Goal: Task Accomplishment & Management: Use online tool/utility

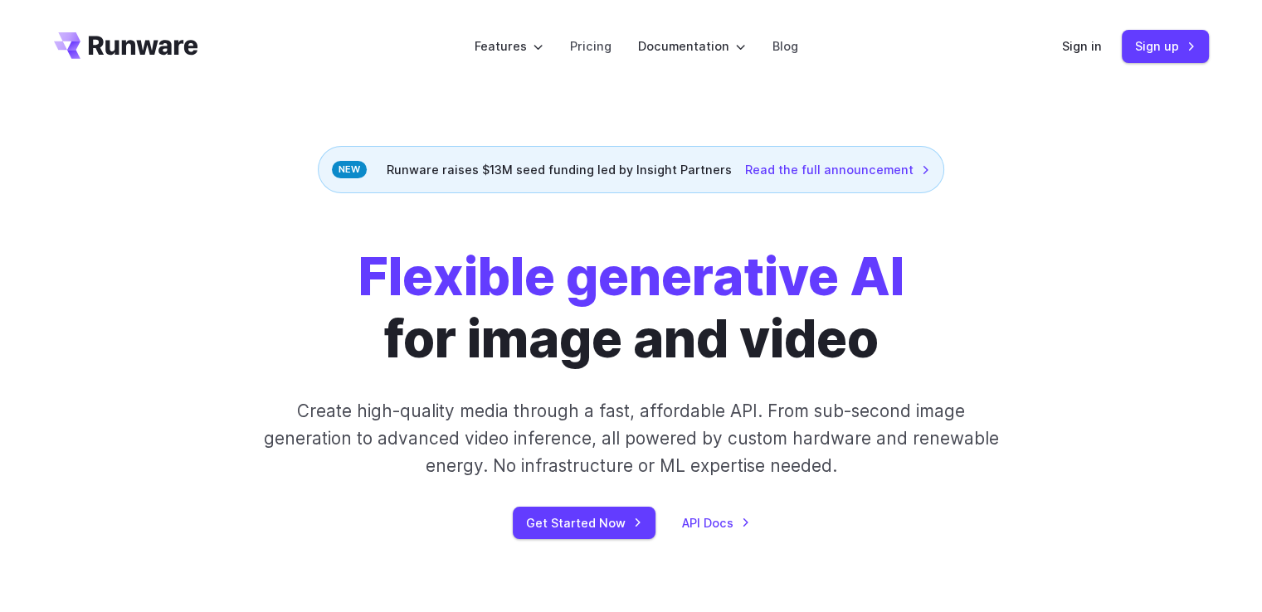
click at [1078, 58] on div "Sign in Sign up" at bounding box center [1135, 46] width 147 height 32
click at [1077, 51] on link "Sign in" at bounding box center [1082, 45] width 40 height 19
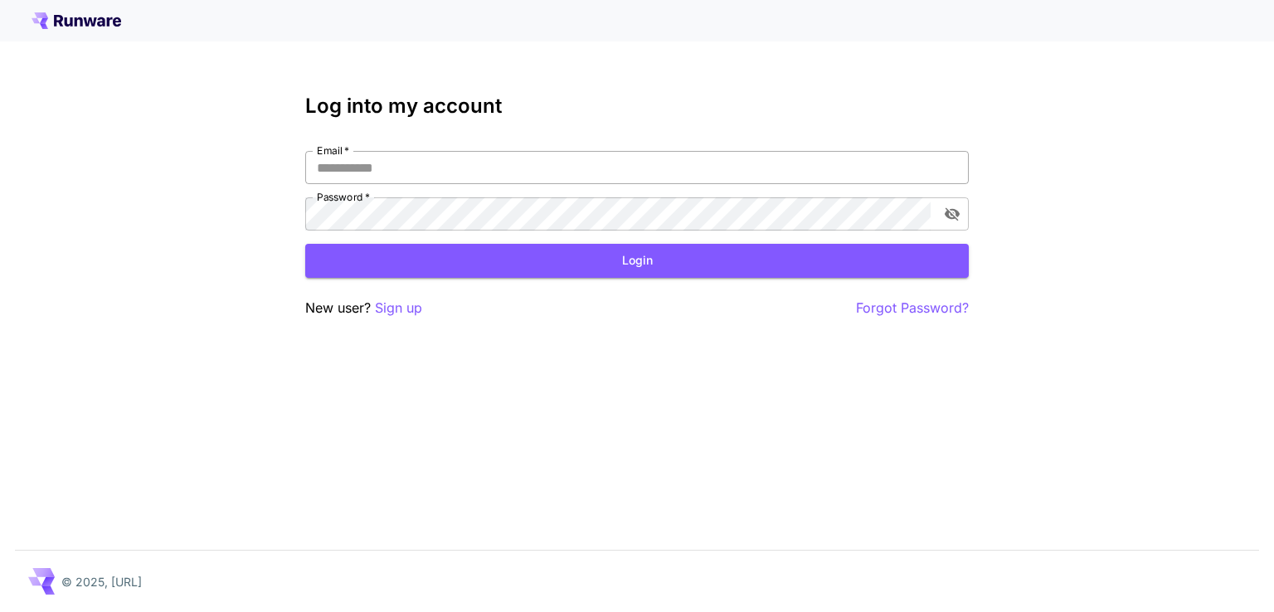
click at [566, 167] on input "Email   *" at bounding box center [637, 167] width 664 height 33
type input "**********"
click button "Login" at bounding box center [637, 261] width 664 height 34
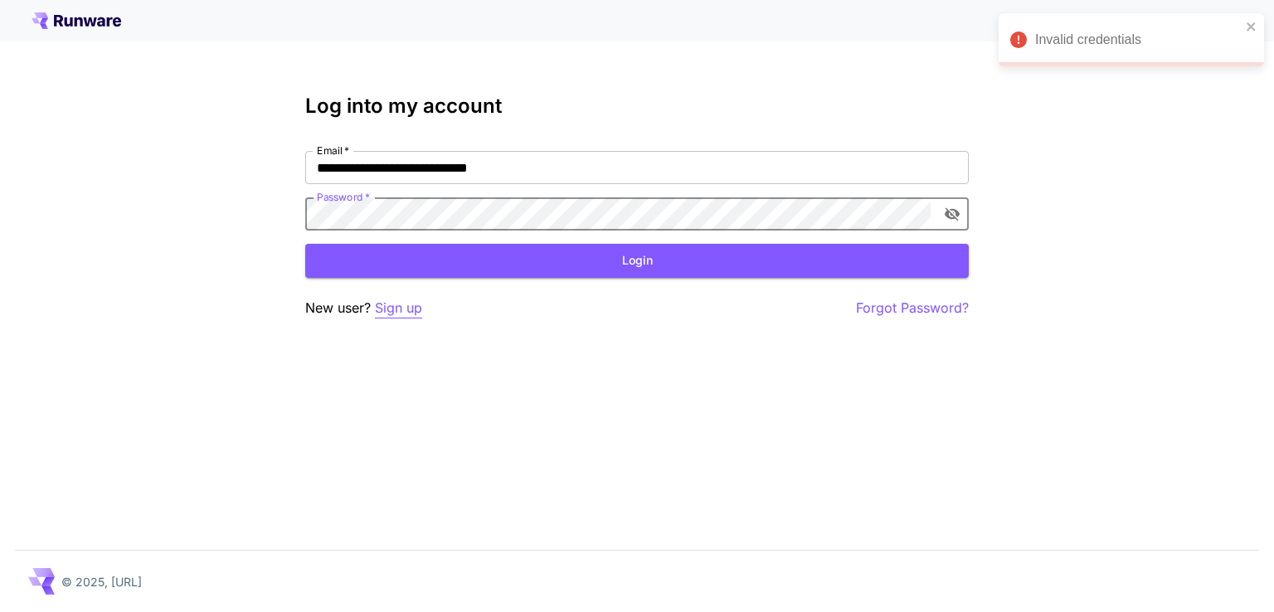
click at [392, 309] on p "Sign up" at bounding box center [398, 308] width 47 height 21
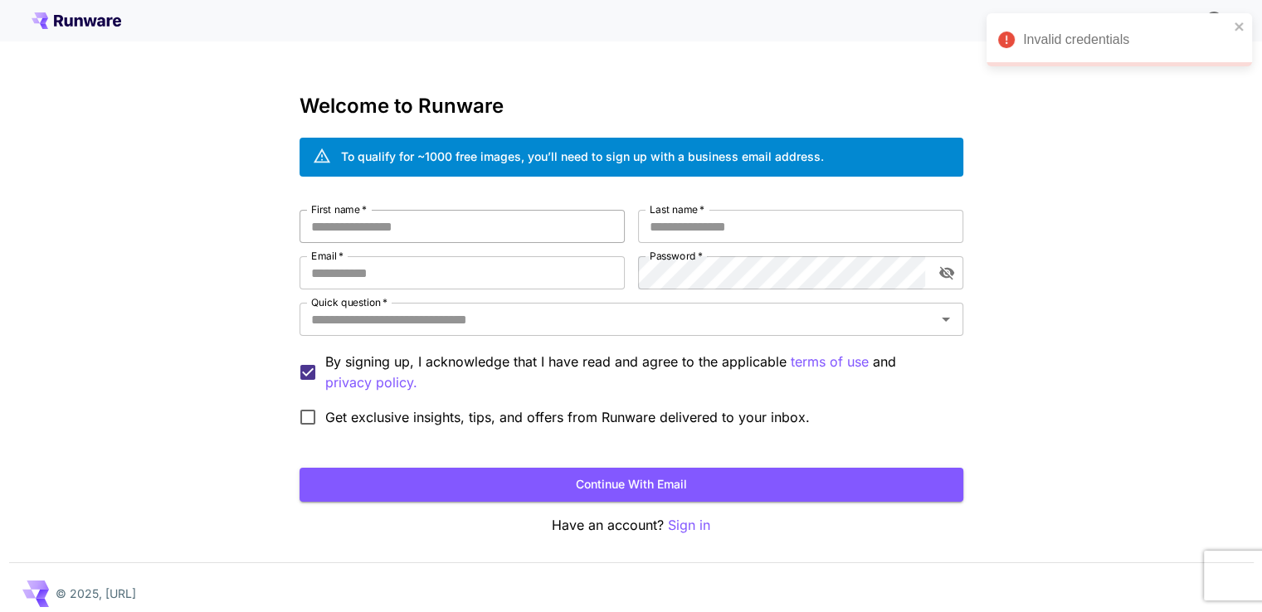
click at [422, 239] on input "First name   *" at bounding box center [461, 226] width 325 height 33
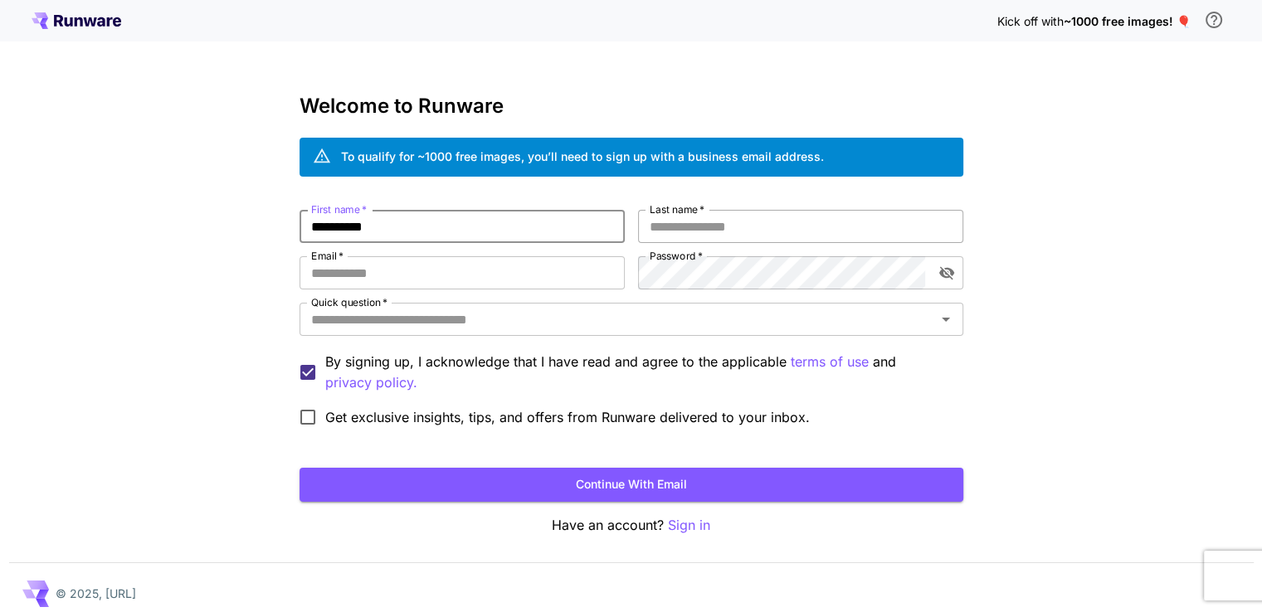
type input "**********"
click at [798, 220] on input "Last name   *" at bounding box center [800, 226] width 325 height 33
type input "********"
click at [548, 279] on input "Email   *" at bounding box center [461, 272] width 325 height 33
type input "**********"
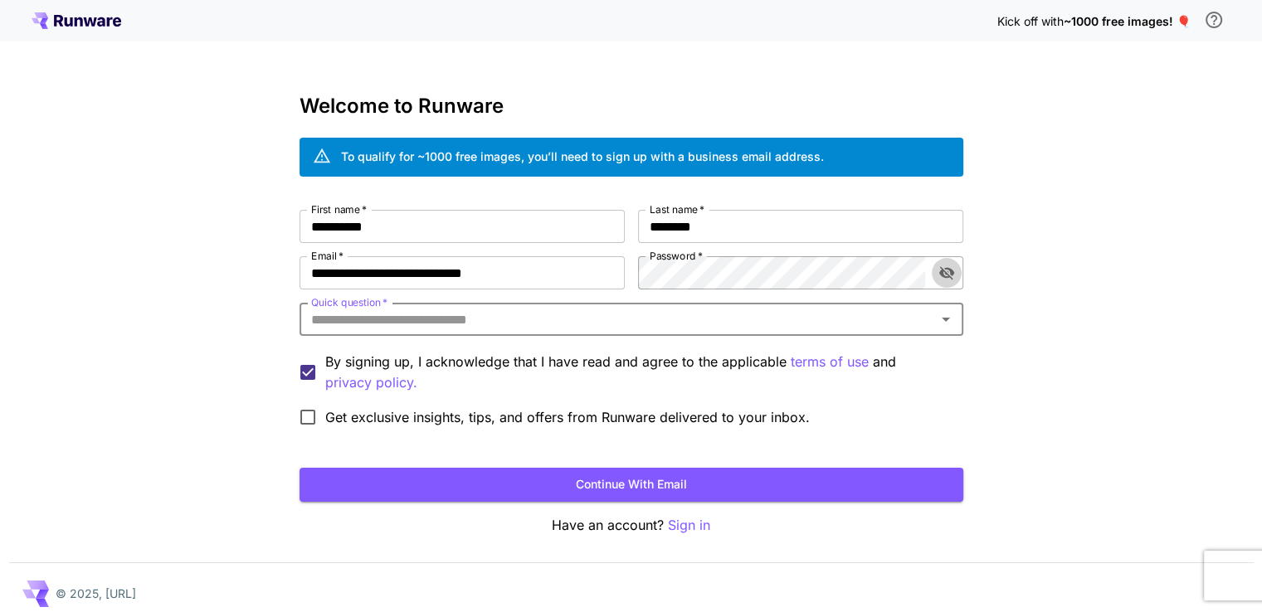
click at [947, 276] on icon "toggle password visibility" at bounding box center [945, 273] width 15 height 13
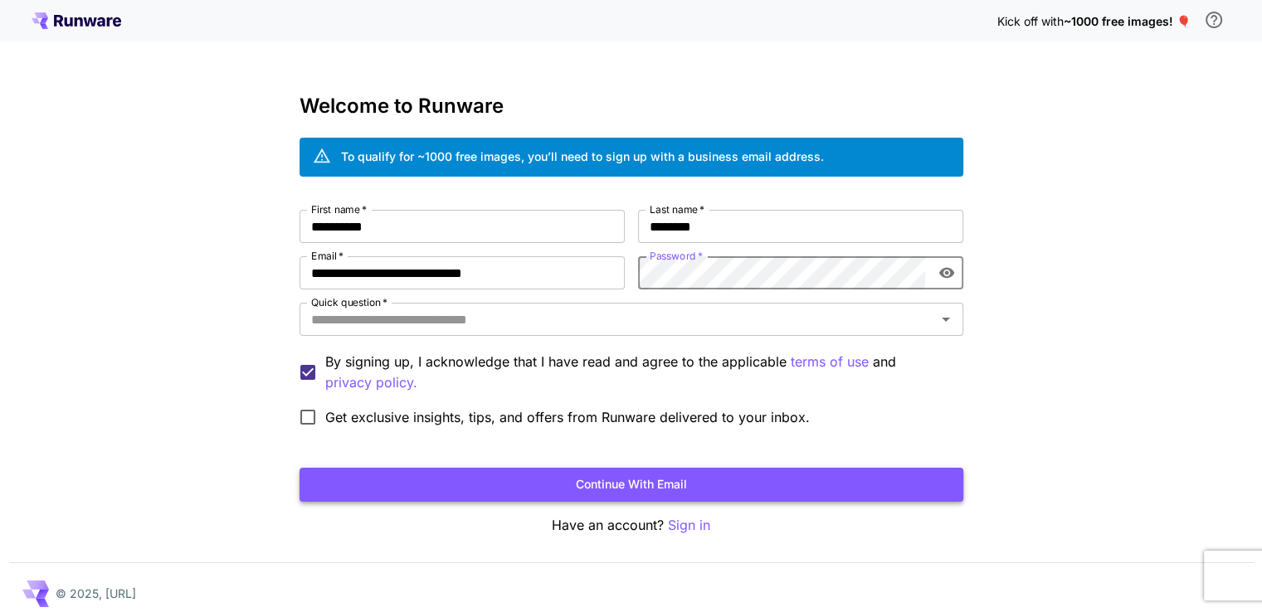
click at [760, 489] on button "Continue with email" at bounding box center [631, 485] width 664 height 34
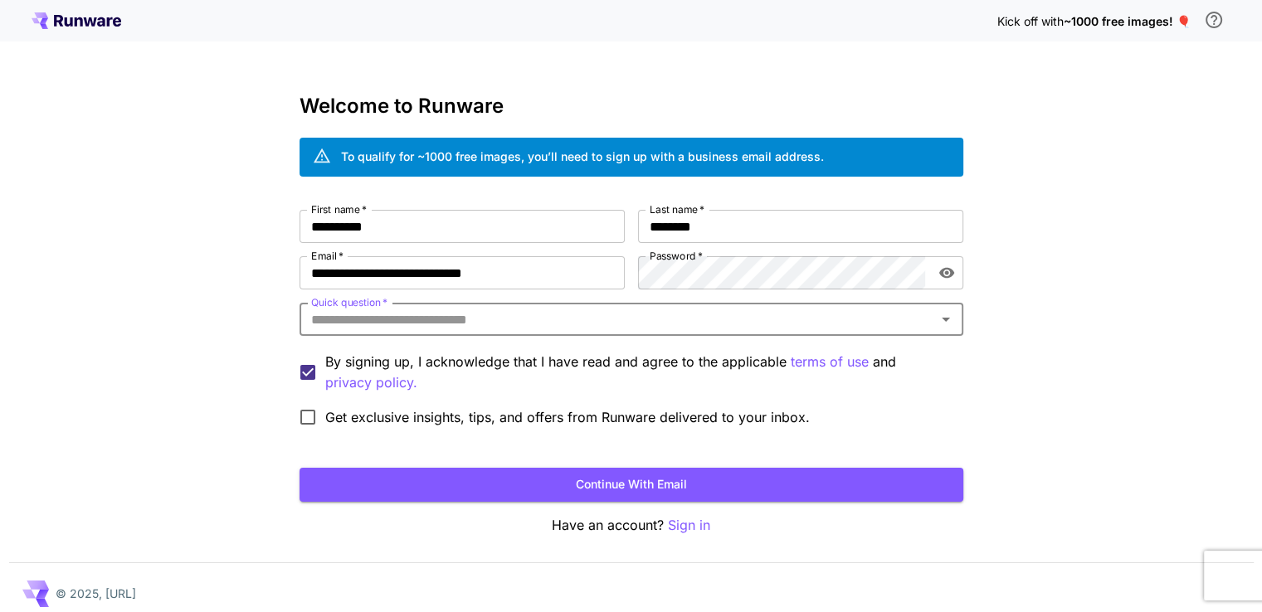
click at [426, 324] on input "Quick question   *" at bounding box center [617, 319] width 626 height 23
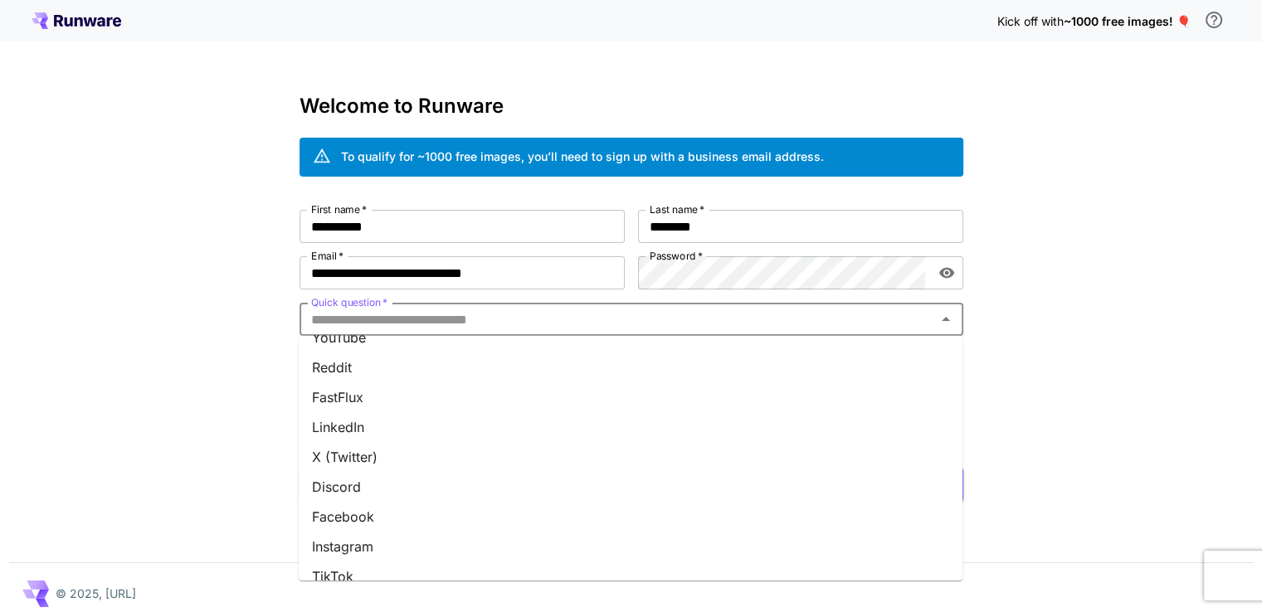
scroll to position [166, 0]
drag, startPoint x: 369, startPoint y: 401, endPoint x: 790, endPoint y: 412, distance: 420.7
click at [372, 401] on li "Facebook" at bounding box center [631, 401] width 664 height 30
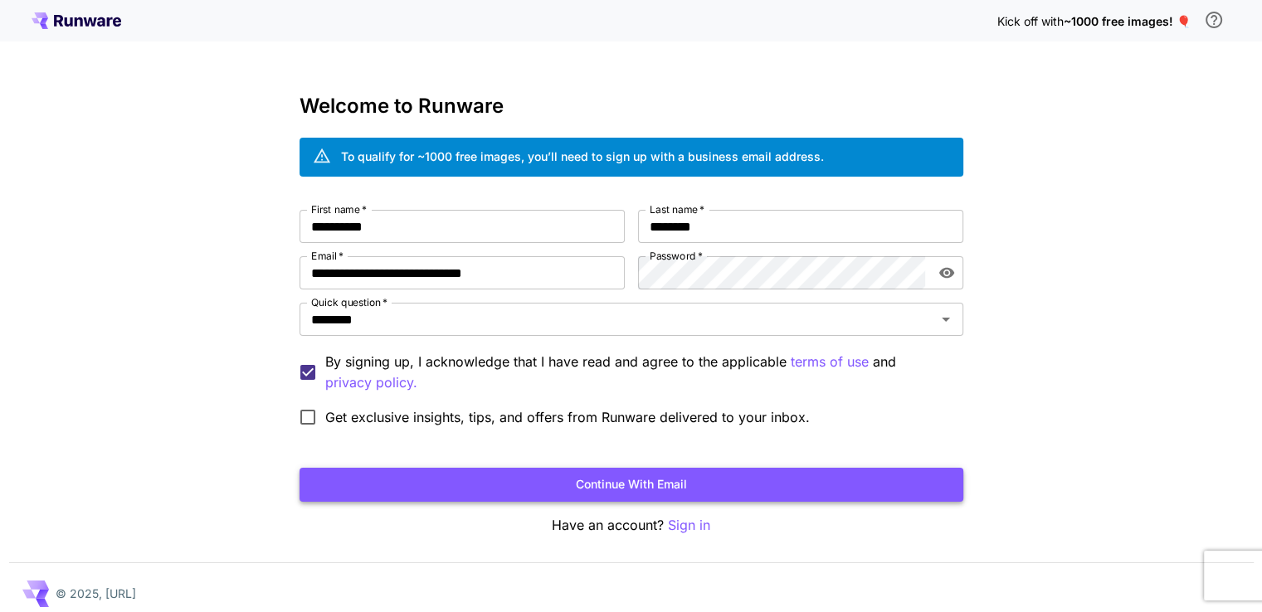
drag, startPoint x: 717, startPoint y: 496, endPoint x: 1127, endPoint y: 498, distance: 410.6
click at [718, 495] on button "Continue with email" at bounding box center [631, 485] width 664 height 34
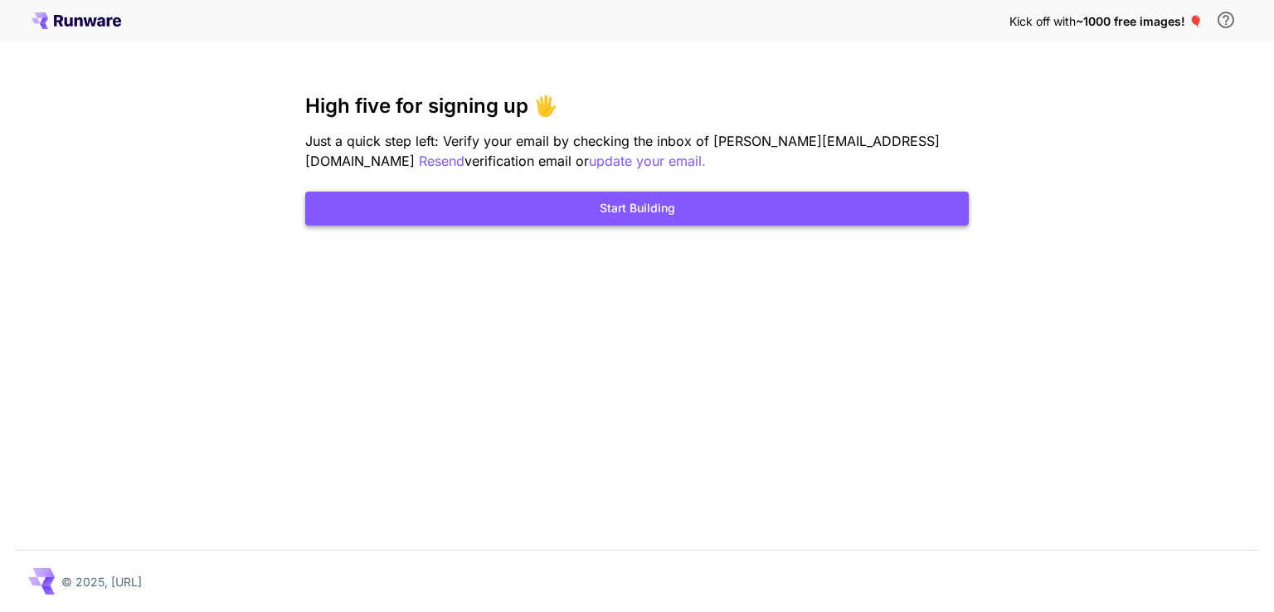
click at [783, 210] on button "Start Building" at bounding box center [637, 209] width 664 height 34
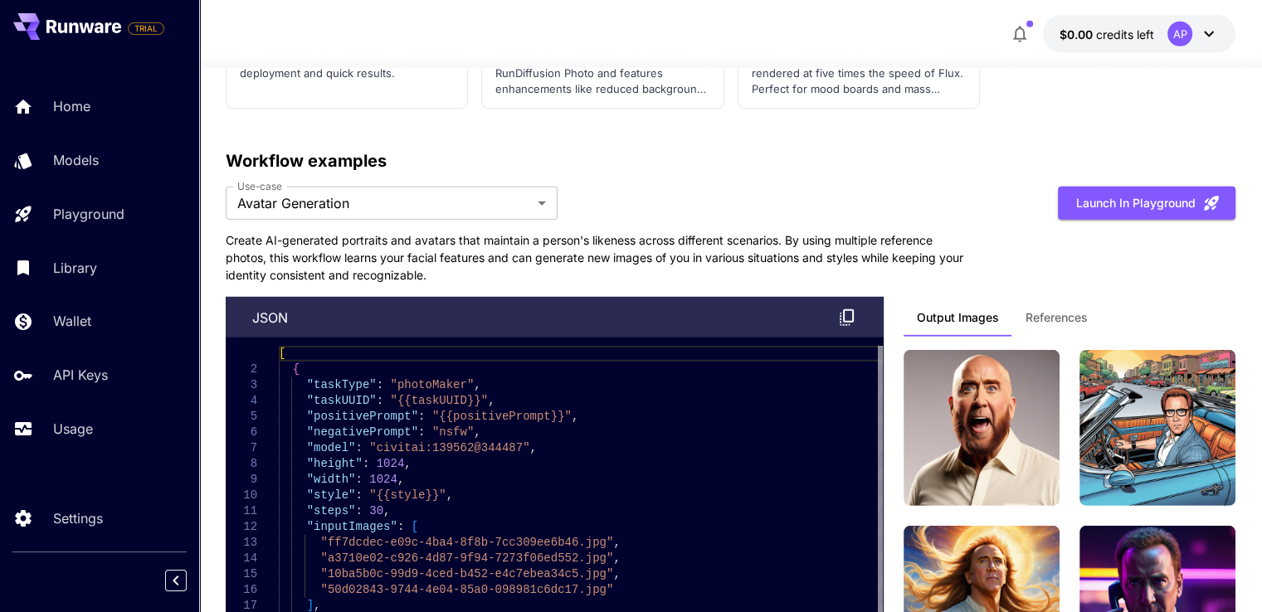
scroll to position [4976, 0]
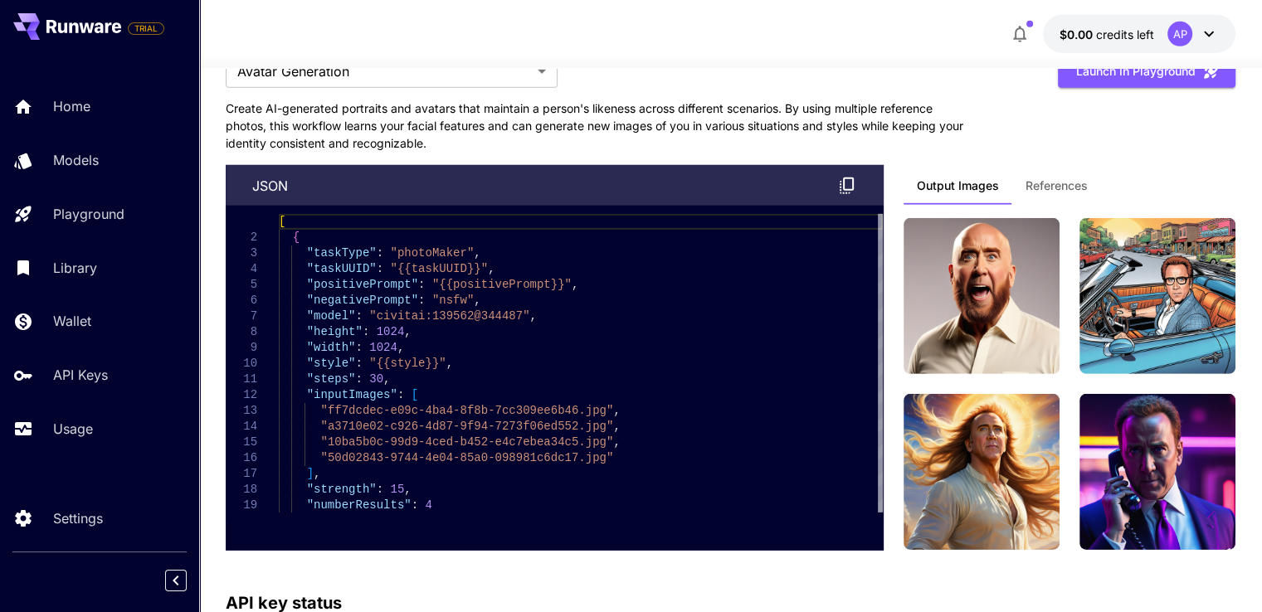
click at [1155, 30] on button "$0.00 credits left AP" at bounding box center [1139, 34] width 192 height 38
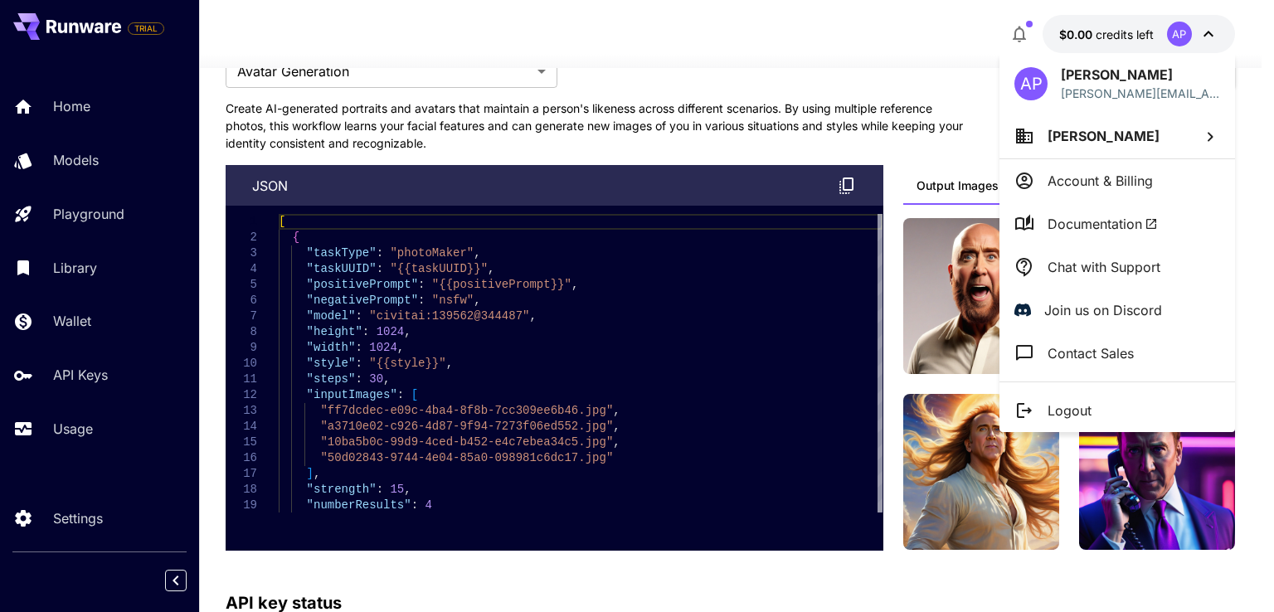
click at [1151, 32] on div at bounding box center [637, 306] width 1274 height 612
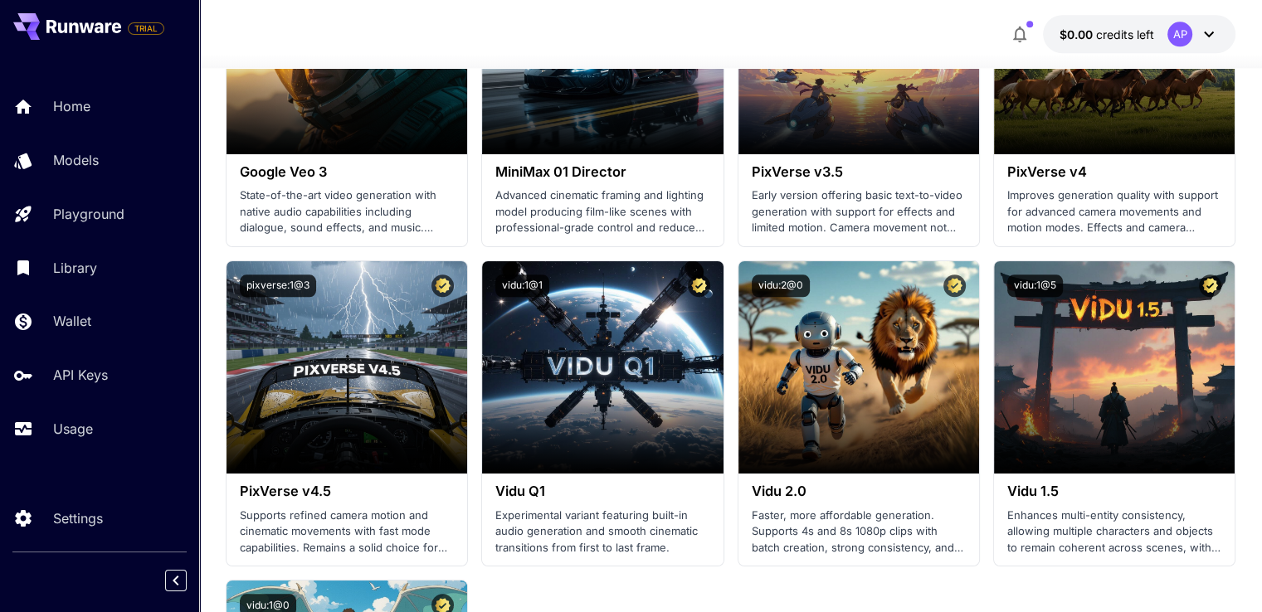
scroll to position [1659, 0]
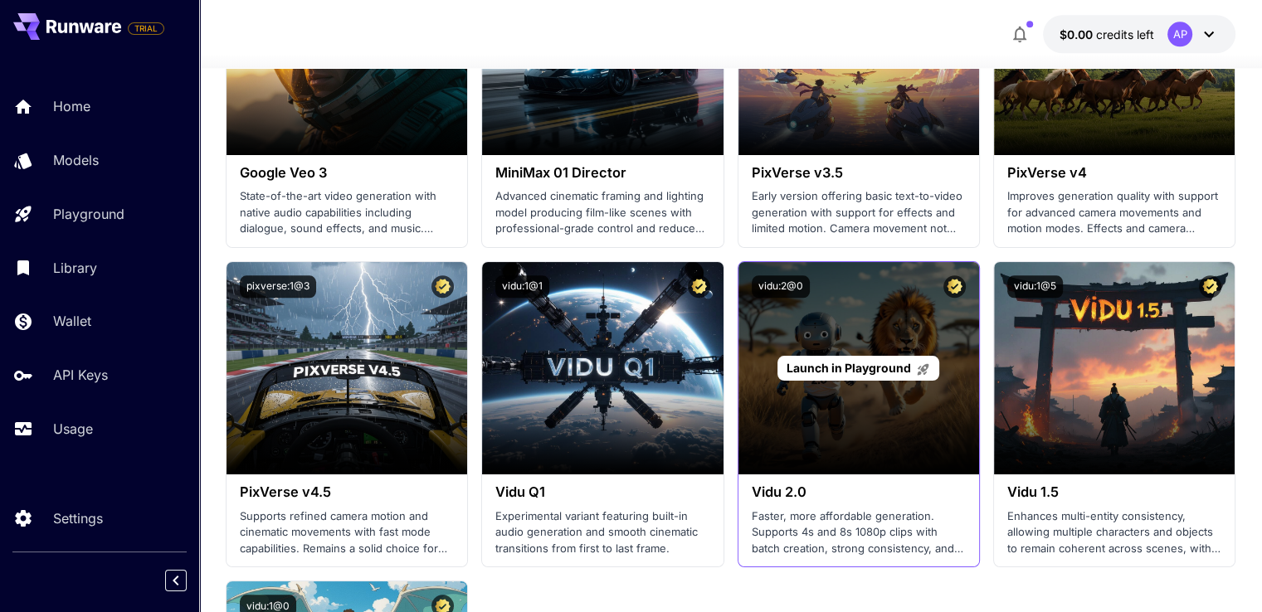
click at [839, 361] on span "Launch in Playground" at bounding box center [848, 368] width 124 height 14
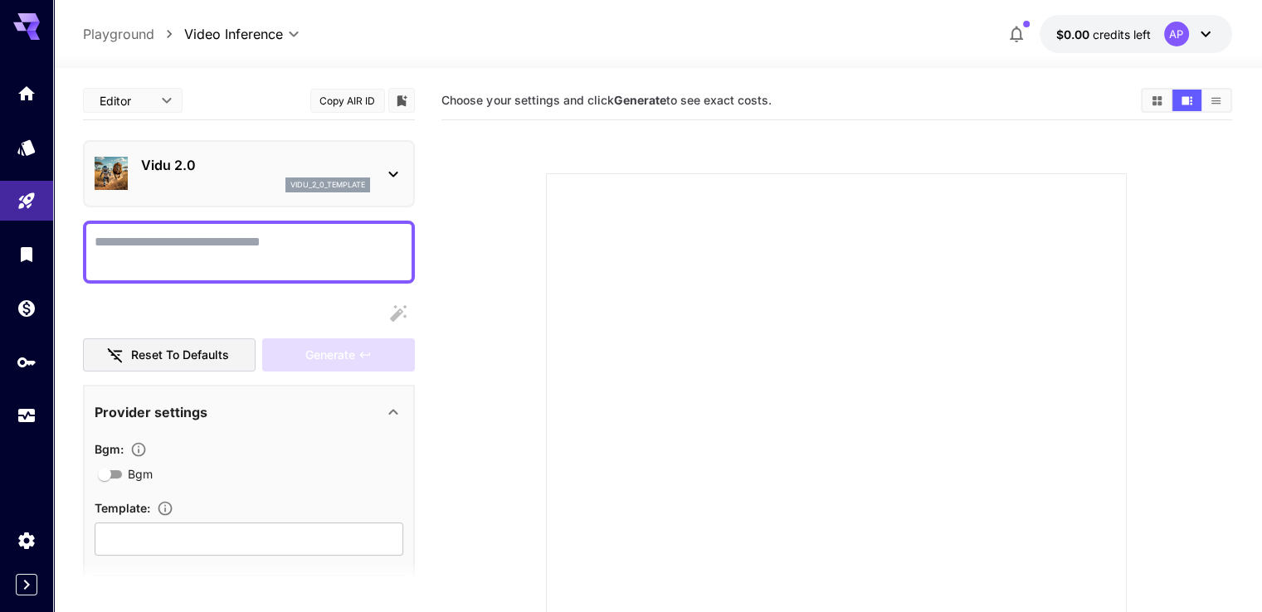
click at [246, 265] on textarea "Bgm" at bounding box center [249, 252] width 309 height 40
click at [270, 253] on textarea "Bgm" at bounding box center [249, 252] width 309 height 40
paste textarea "**********"
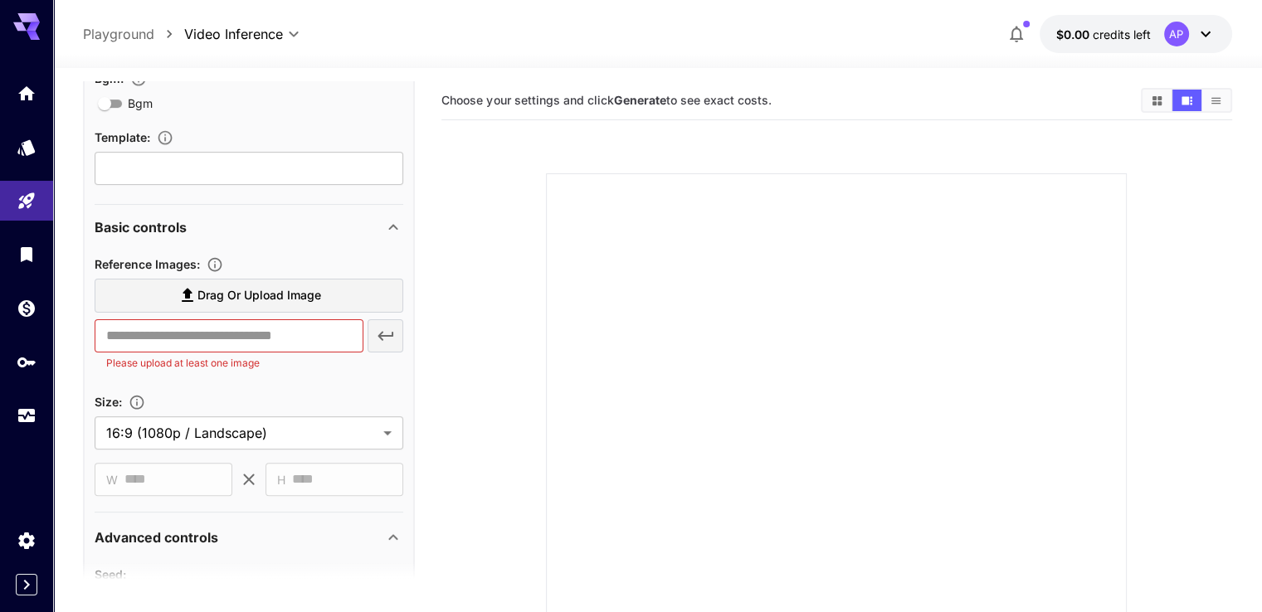
scroll to position [498, 0]
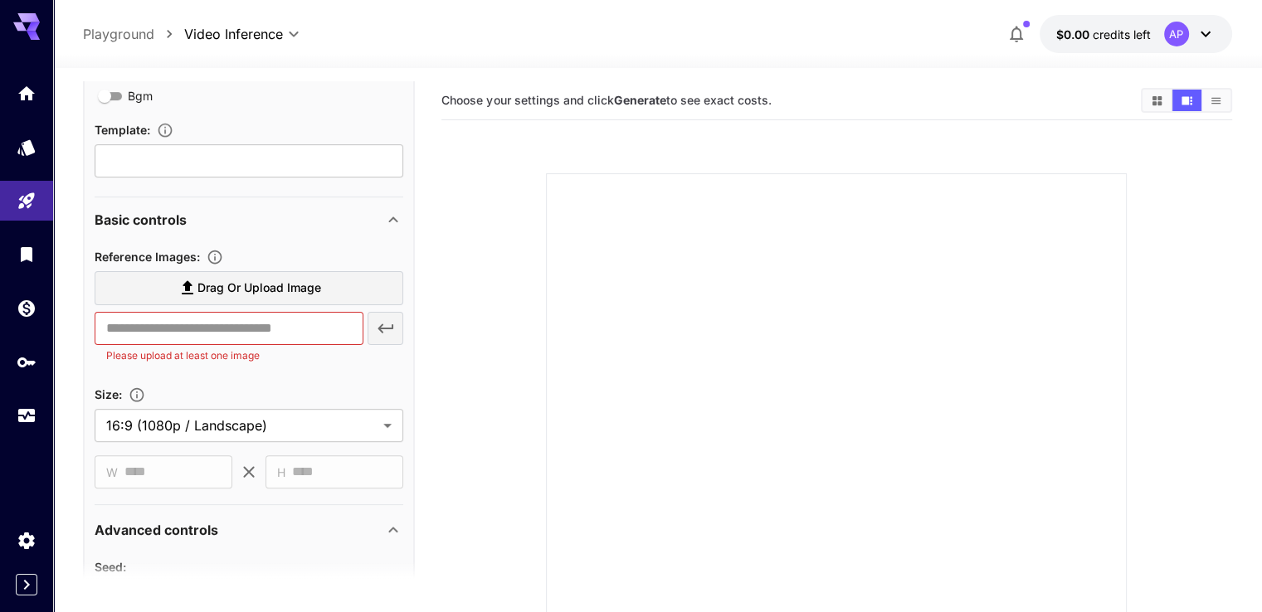
type textarea "**********"
click at [265, 285] on span "Drag or upload image" at bounding box center [259, 288] width 124 height 21
click at [0, 0] on input "Drag or upload image" at bounding box center [0, 0] width 0 height 0
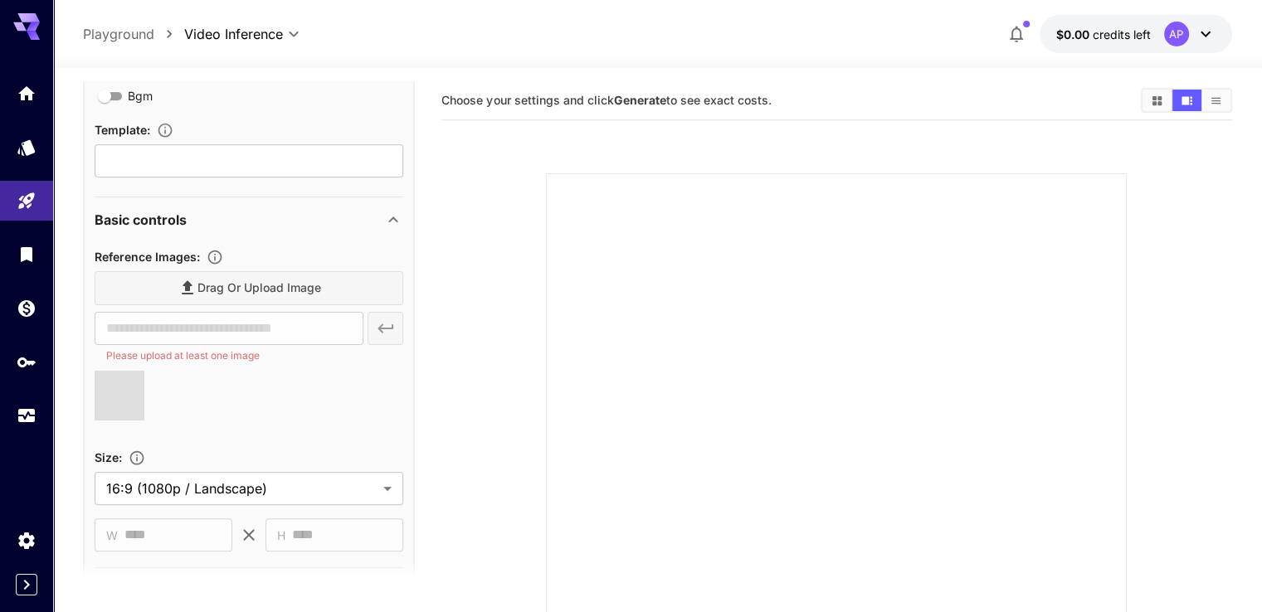
type input "**********"
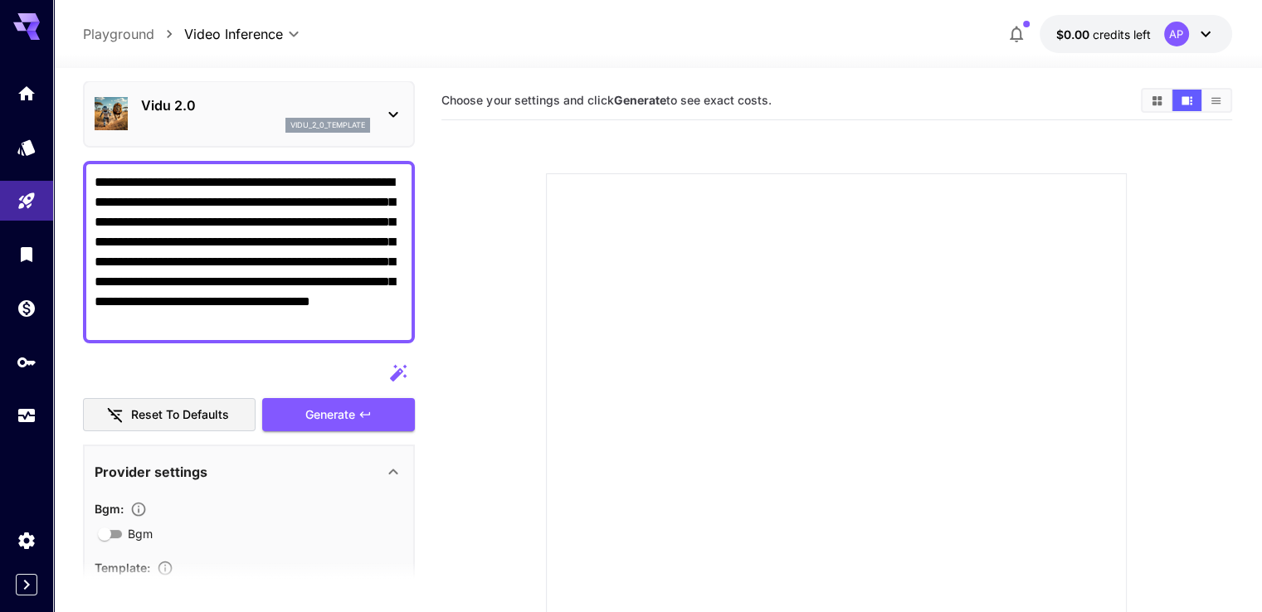
scroll to position [33, 0]
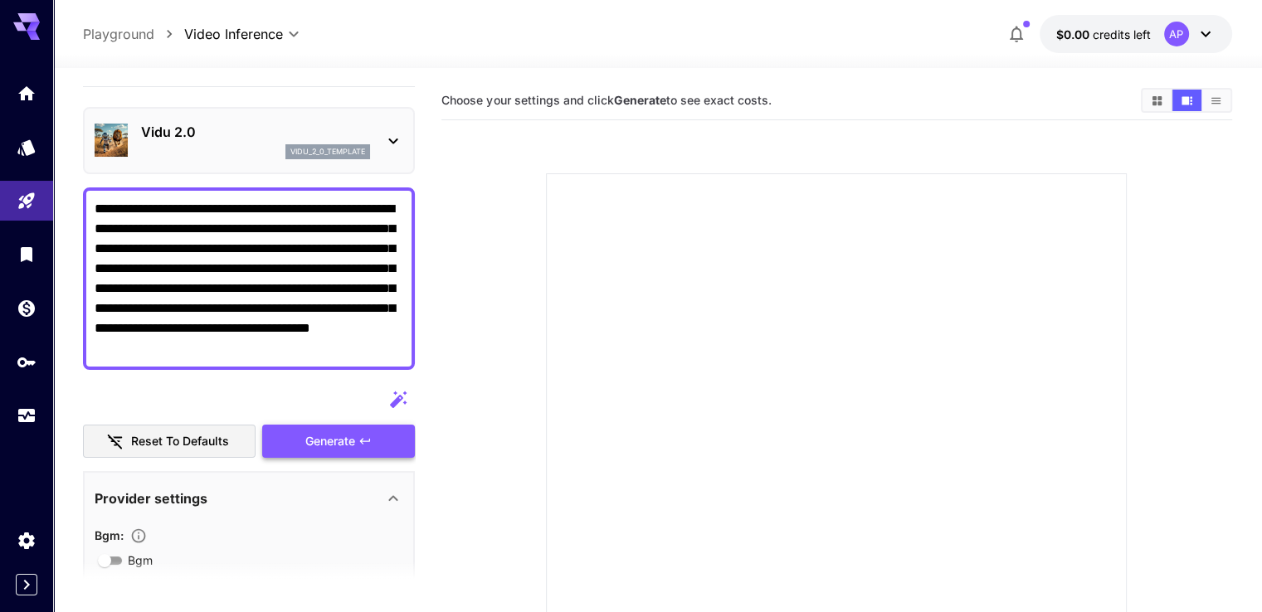
click at [328, 440] on div "Generate" at bounding box center [338, 442] width 153 height 34
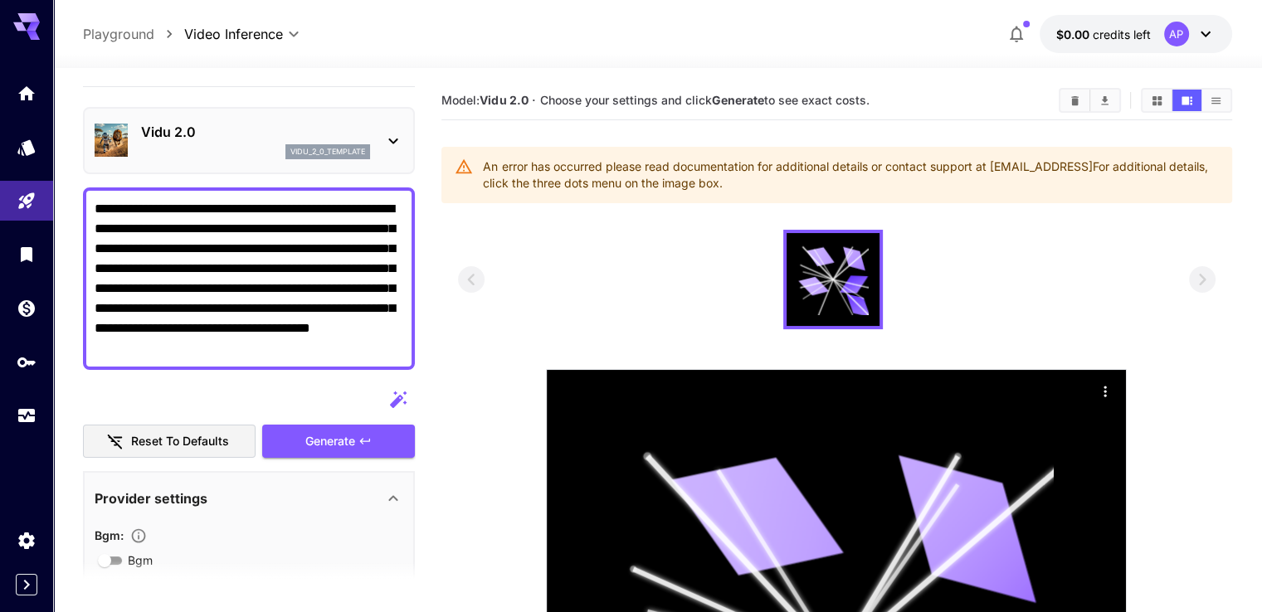
drag, startPoint x: 265, startPoint y: 344, endPoint x: 406, endPoint y: 348, distance: 141.9
click at [406, 348] on div "**********" at bounding box center [249, 278] width 332 height 182
drag, startPoint x: 268, startPoint y: 344, endPoint x: 254, endPoint y: 344, distance: 14.1
click at [249, 344] on textarea "**********" at bounding box center [249, 278] width 309 height 159
type textarea "**********"
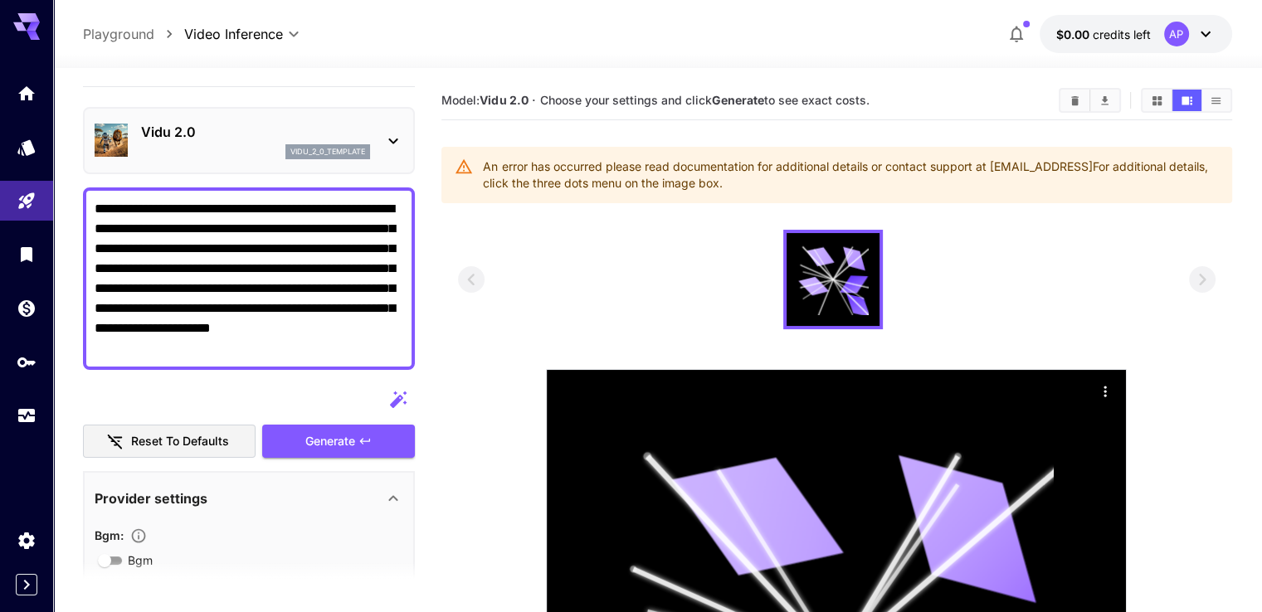
drag, startPoint x: 348, startPoint y: 442, endPoint x: 460, endPoint y: 433, distance: 112.3
click at [353, 438] on div "Generate" at bounding box center [338, 442] width 153 height 34
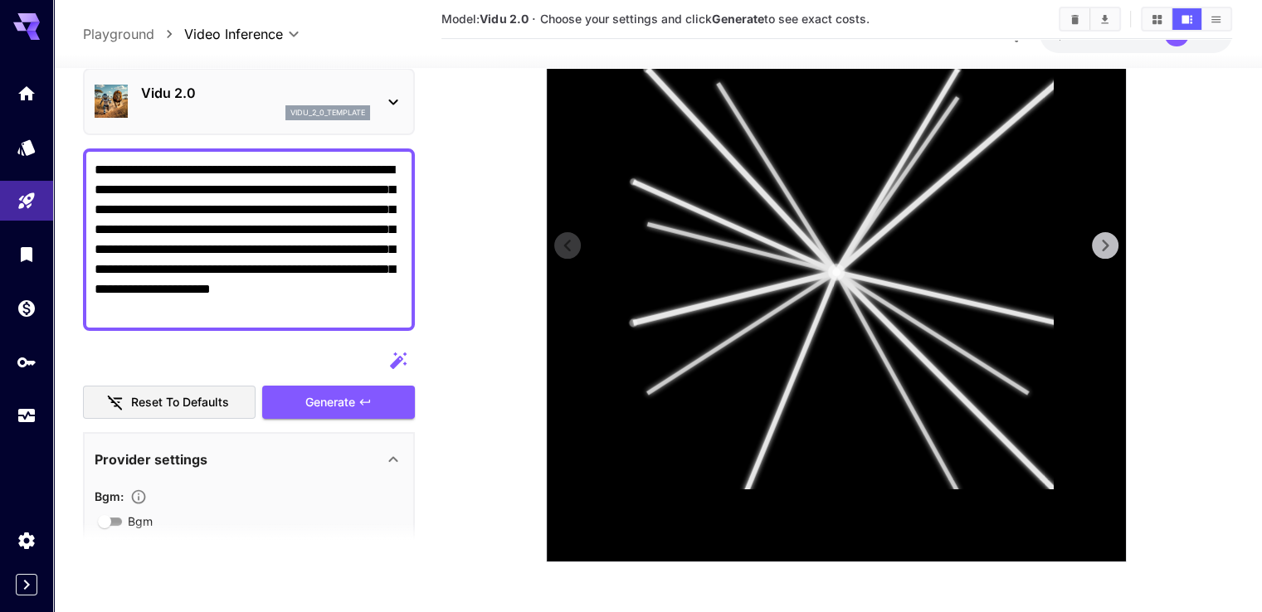
scroll to position [0, 0]
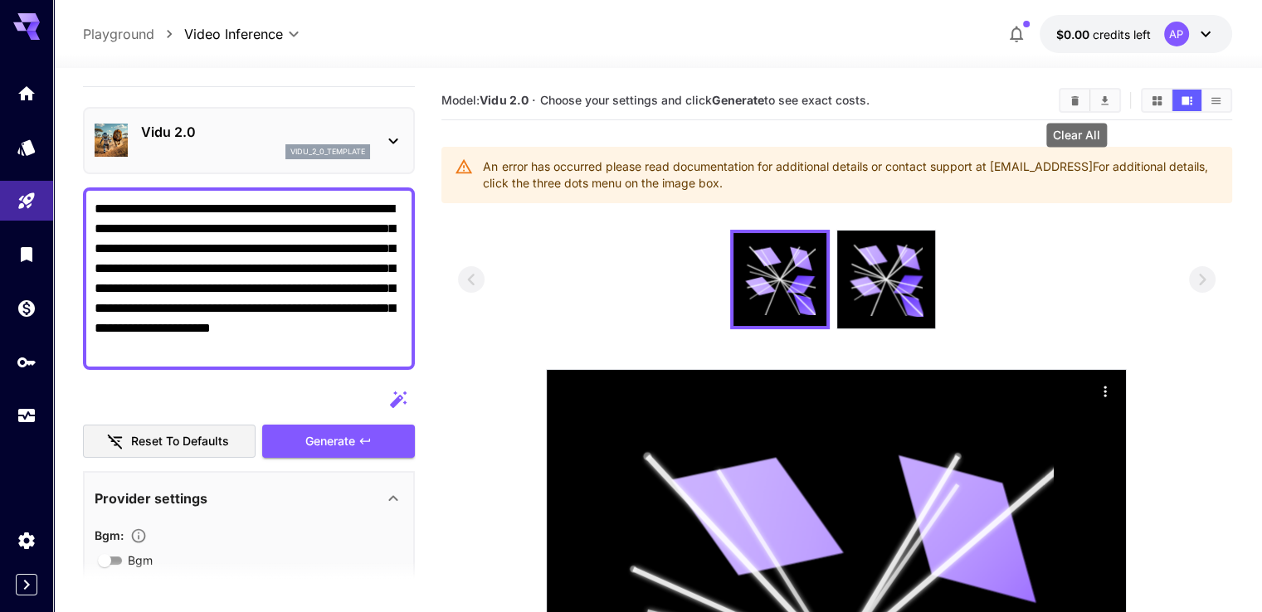
click at [1078, 104] on icon "Clear All" at bounding box center [1074, 99] width 7 height 9
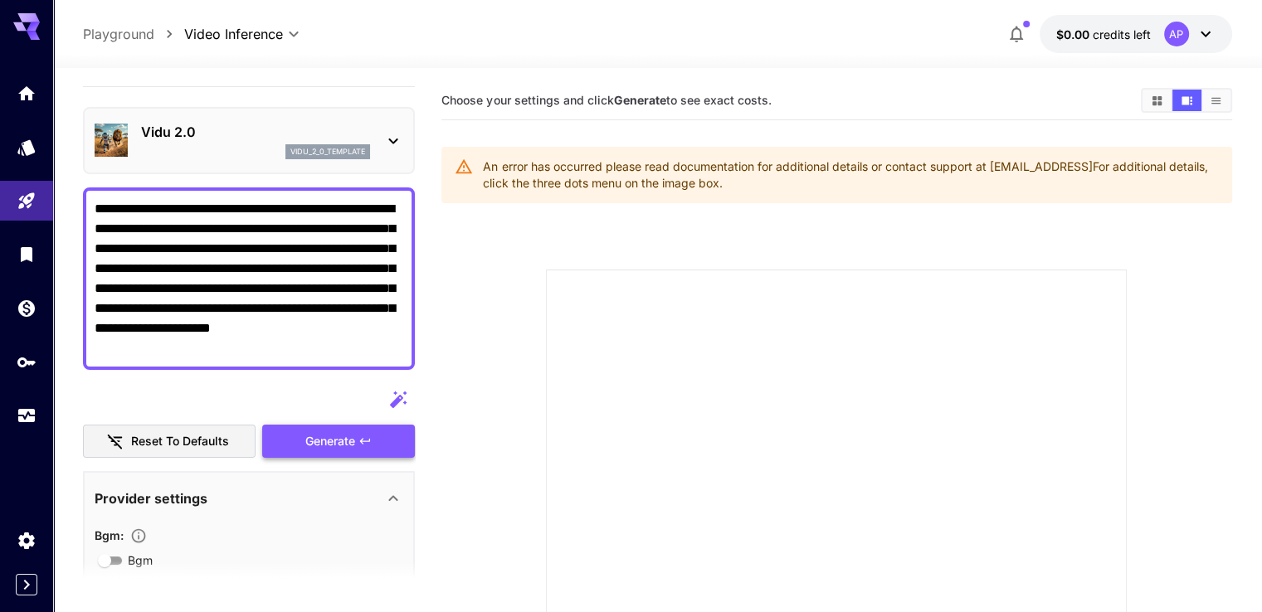
click at [333, 449] on div "Generate" at bounding box center [338, 442] width 153 height 34
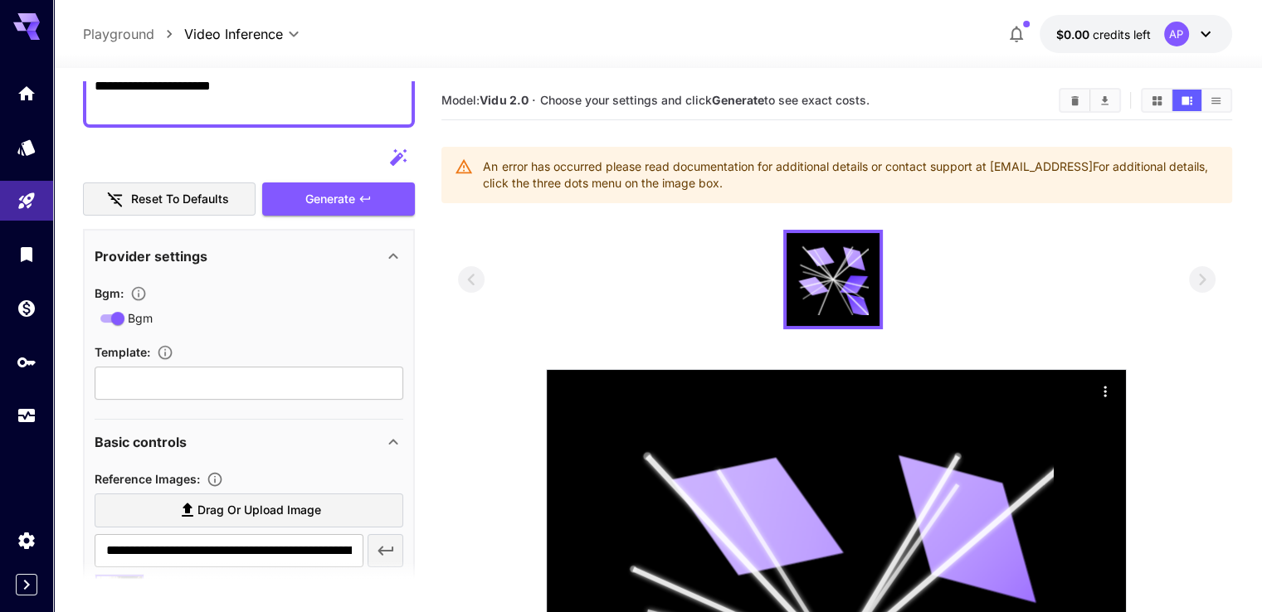
scroll to position [365, 0]
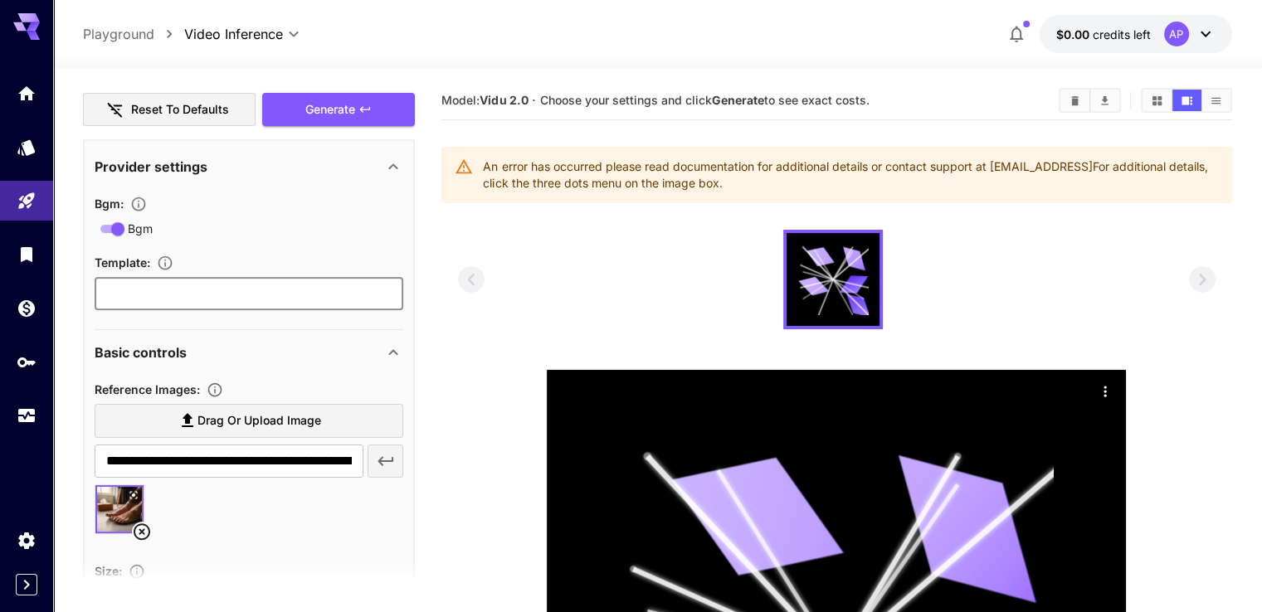
click at [205, 306] on input "text" at bounding box center [249, 293] width 309 height 33
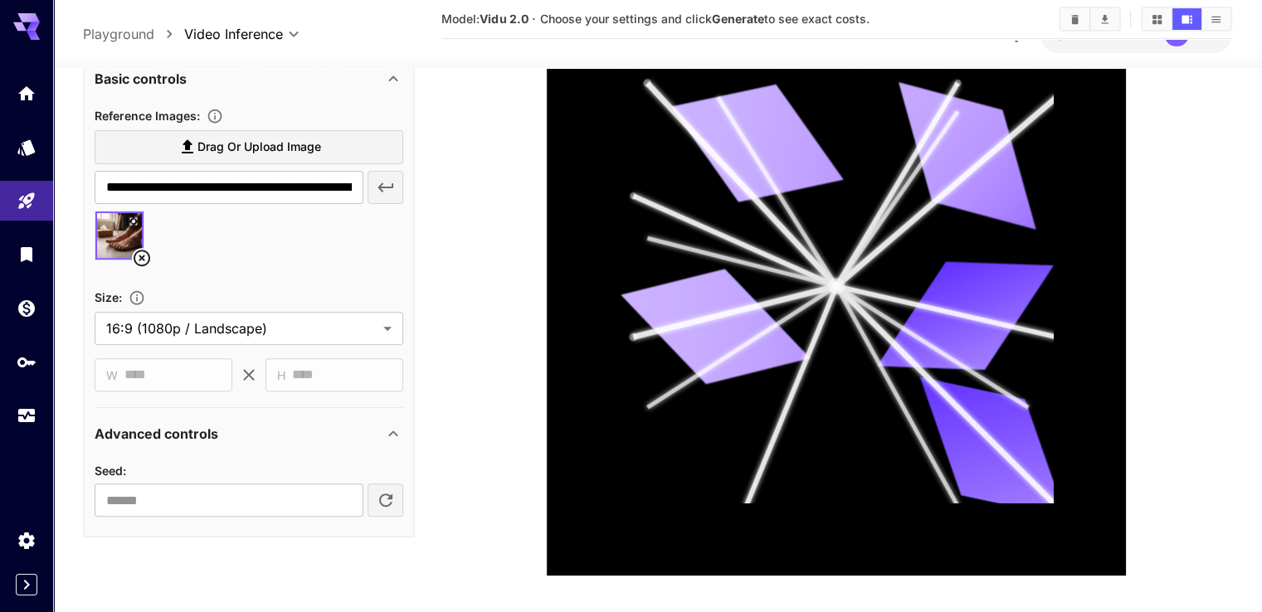
scroll to position [387, 0]
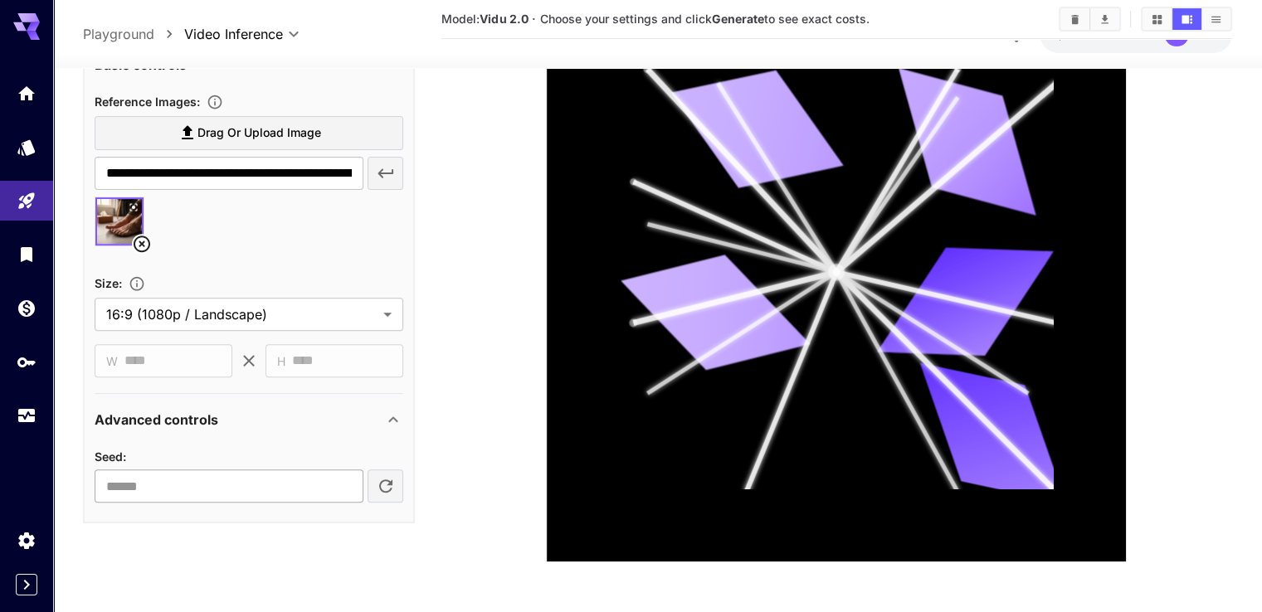
click at [255, 492] on input "number" at bounding box center [229, 485] width 268 height 33
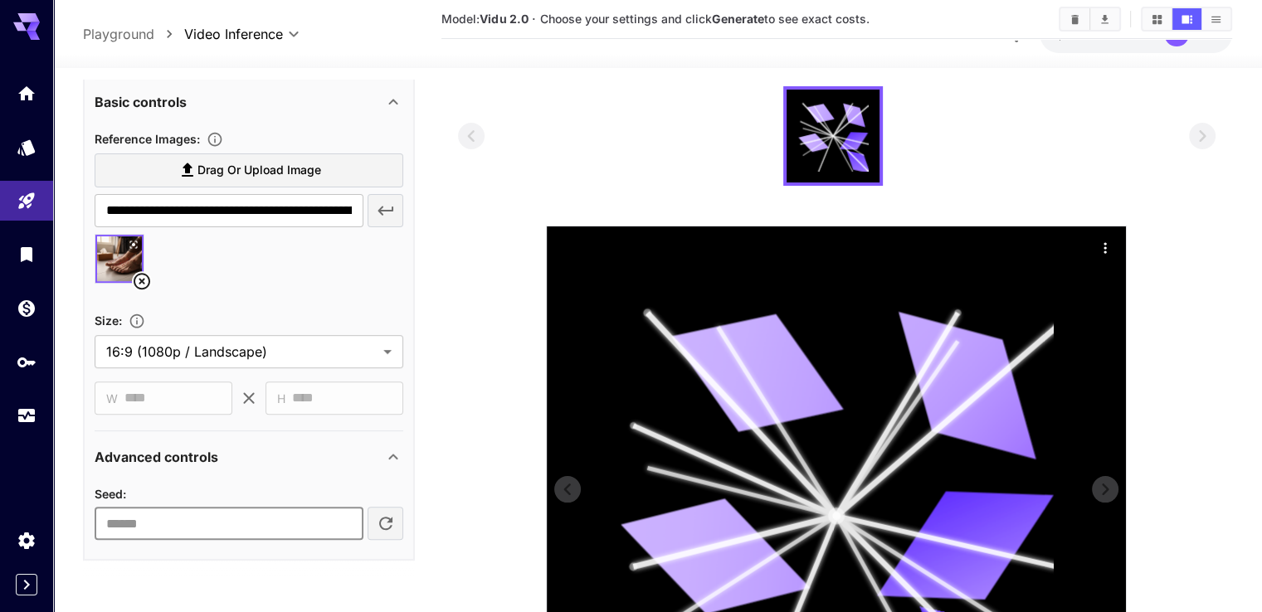
scroll to position [0, 0]
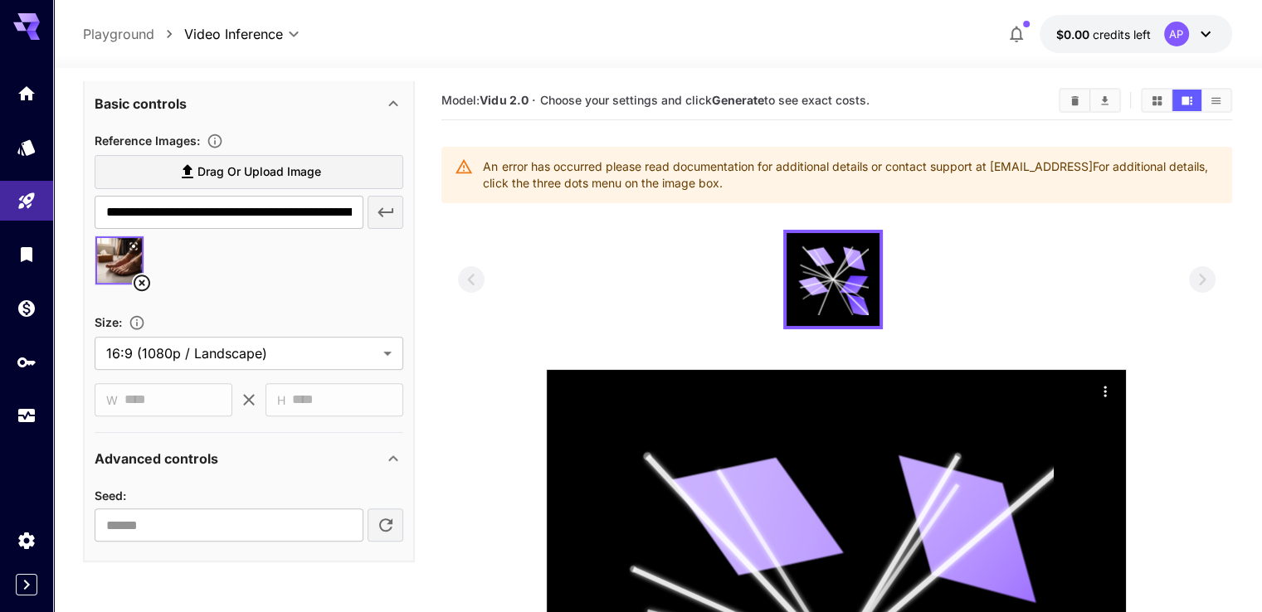
drag, startPoint x: 809, startPoint y: 192, endPoint x: 478, endPoint y: 171, distance: 331.6
click at [478, 171] on div "An error has occurred please read documentation for additional details or conta…" at bounding box center [836, 175] width 790 height 56
copy div "An error has occurred please read documentation for additional details or conta…"
click at [1091, 45] on button "$0.00 credits left AP" at bounding box center [1135, 34] width 192 height 38
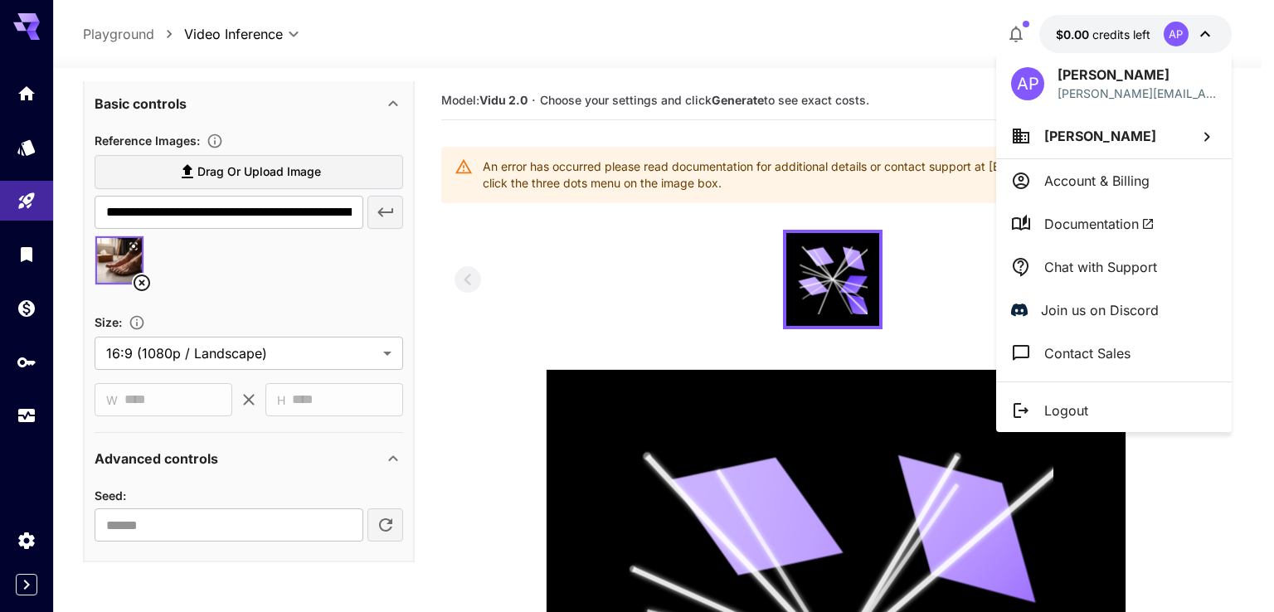
click at [1116, 173] on p "Account & Billing" at bounding box center [1096, 181] width 105 height 20
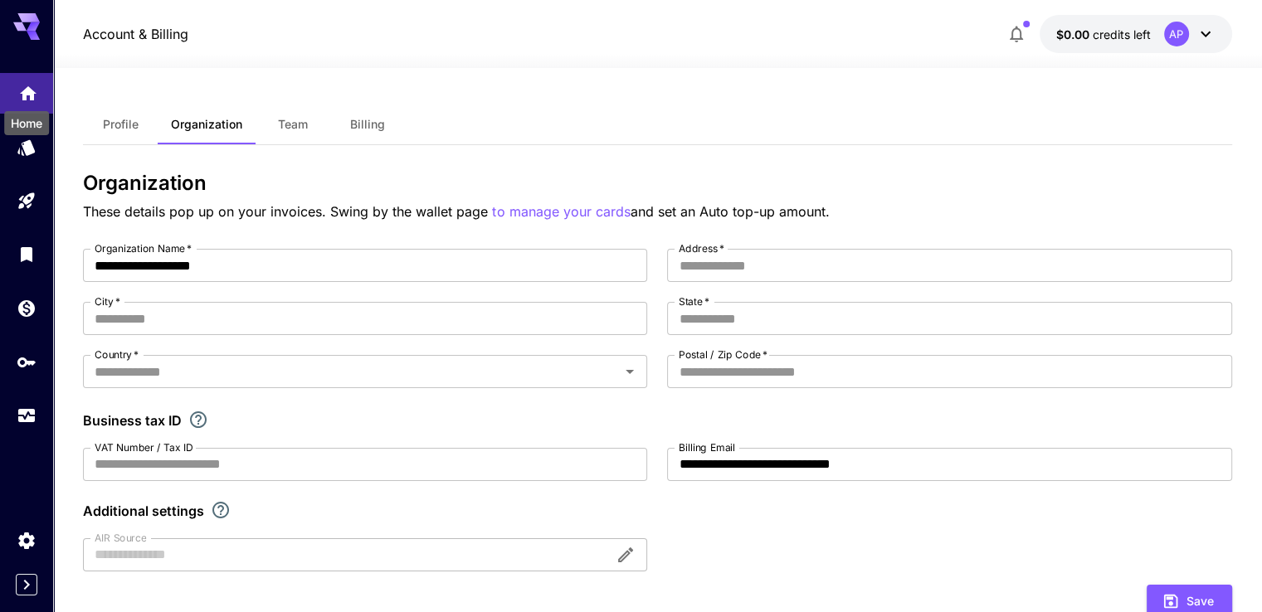
click at [25, 95] on icon "Home" at bounding box center [28, 88] width 17 height 14
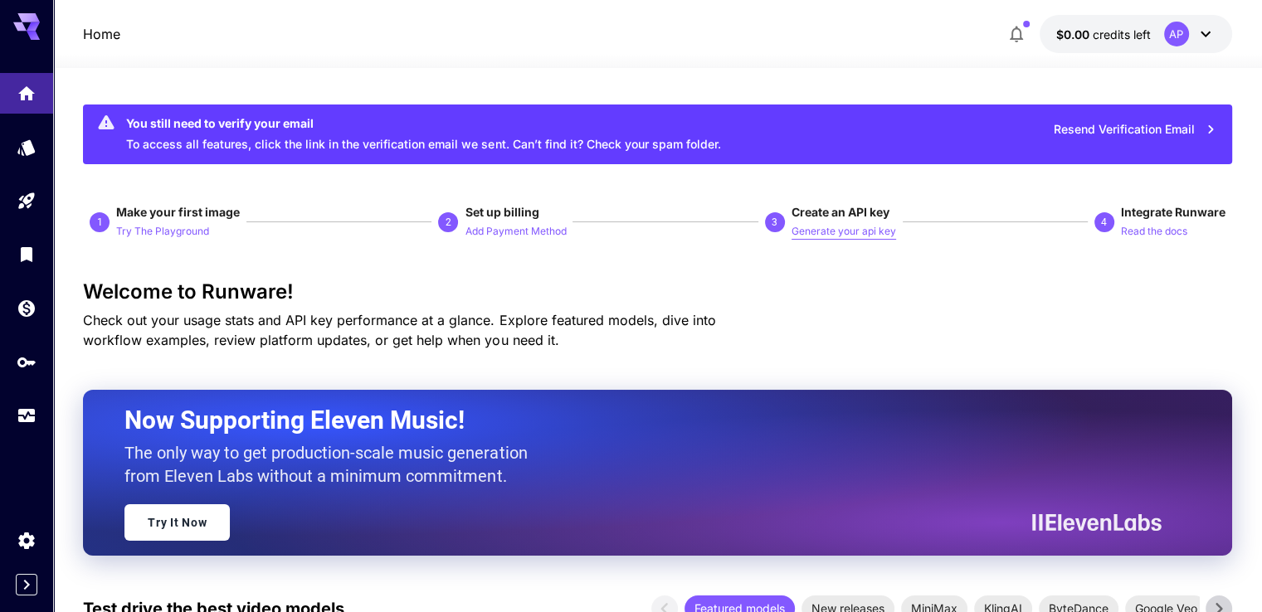
click at [796, 230] on p "Generate your api key" at bounding box center [843, 232] width 105 height 16
